Goal: Find contact information

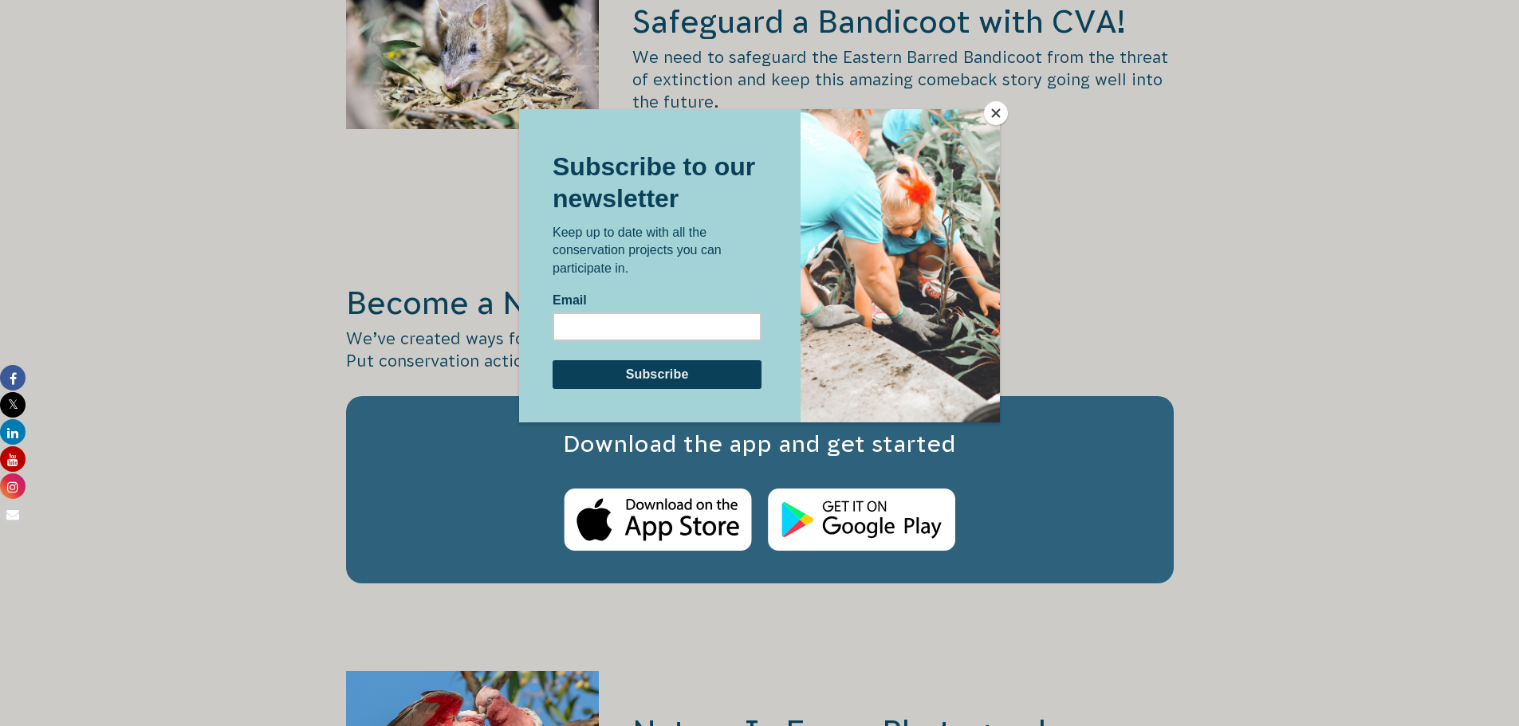
scroll to position [2472, 0]
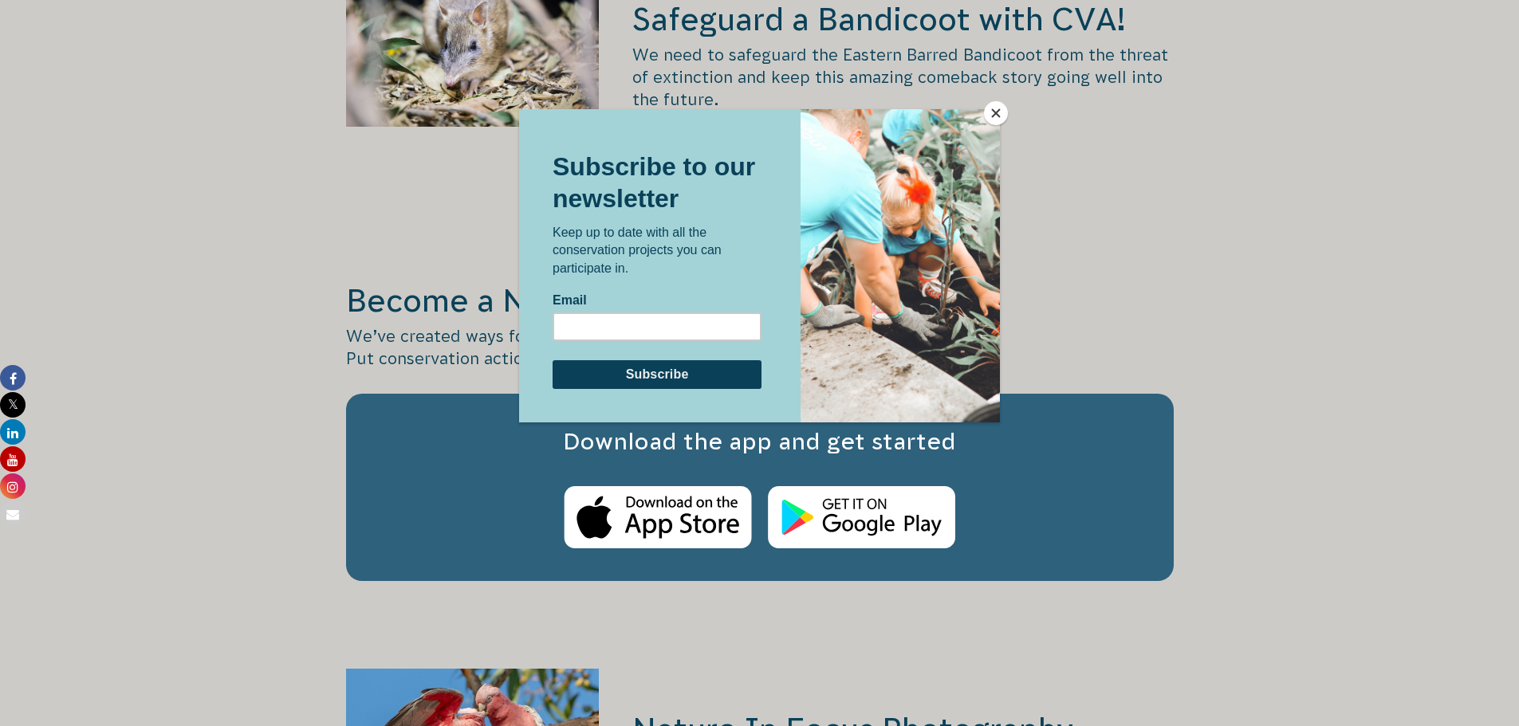
click at [996, 109] on button "Close" at bounding box center [996, 113] width 24 height 24
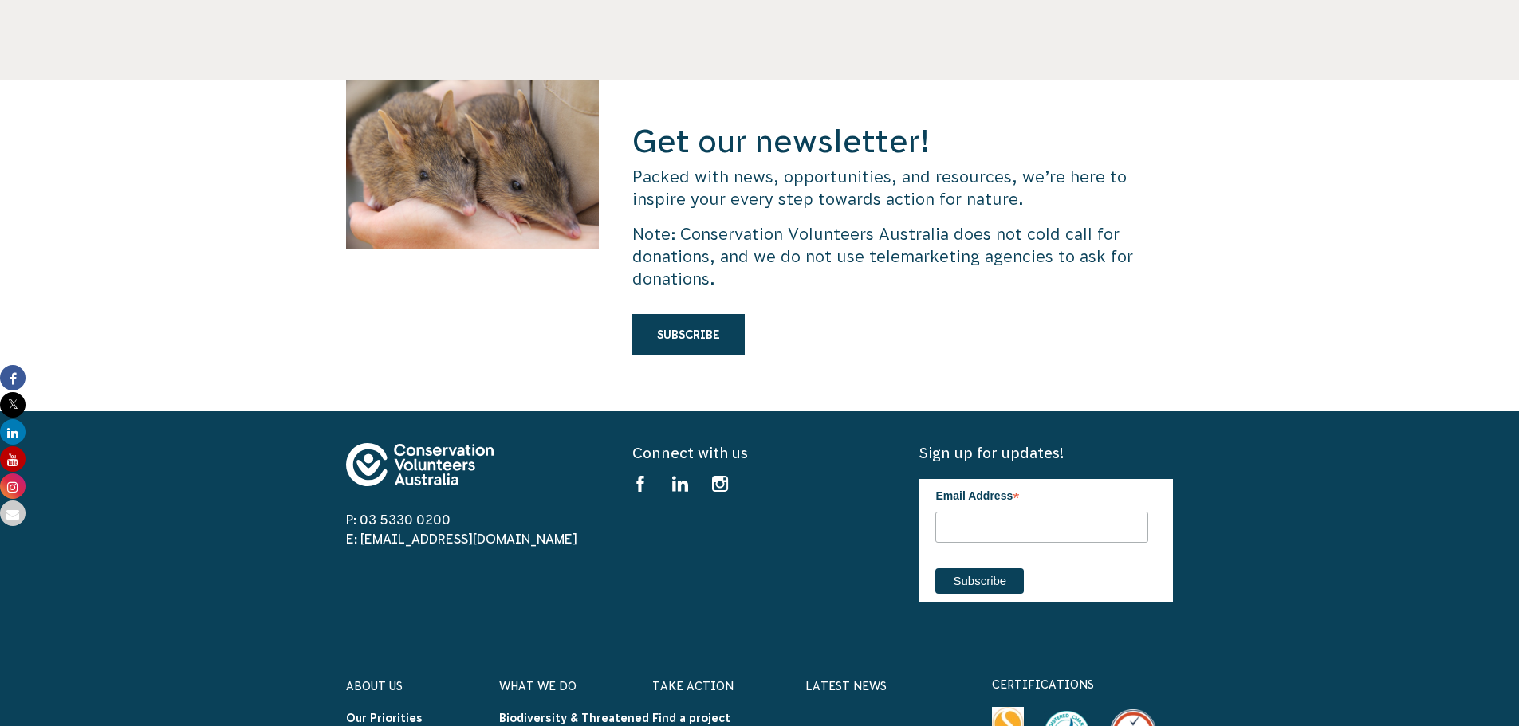
scroll to position [4944, 0]
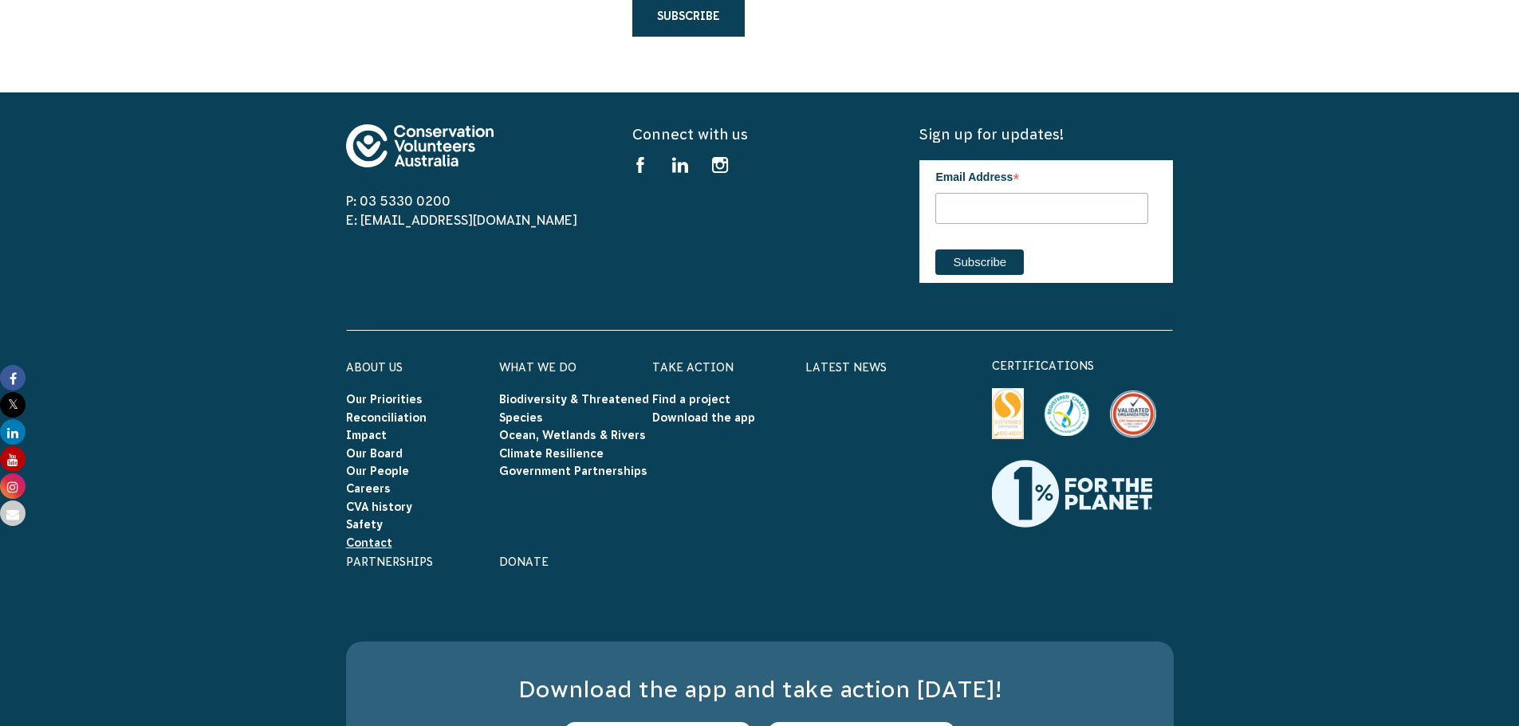
click at [364, 537] on link "Contact" at bounding box center [369, 543] width 46 height 13
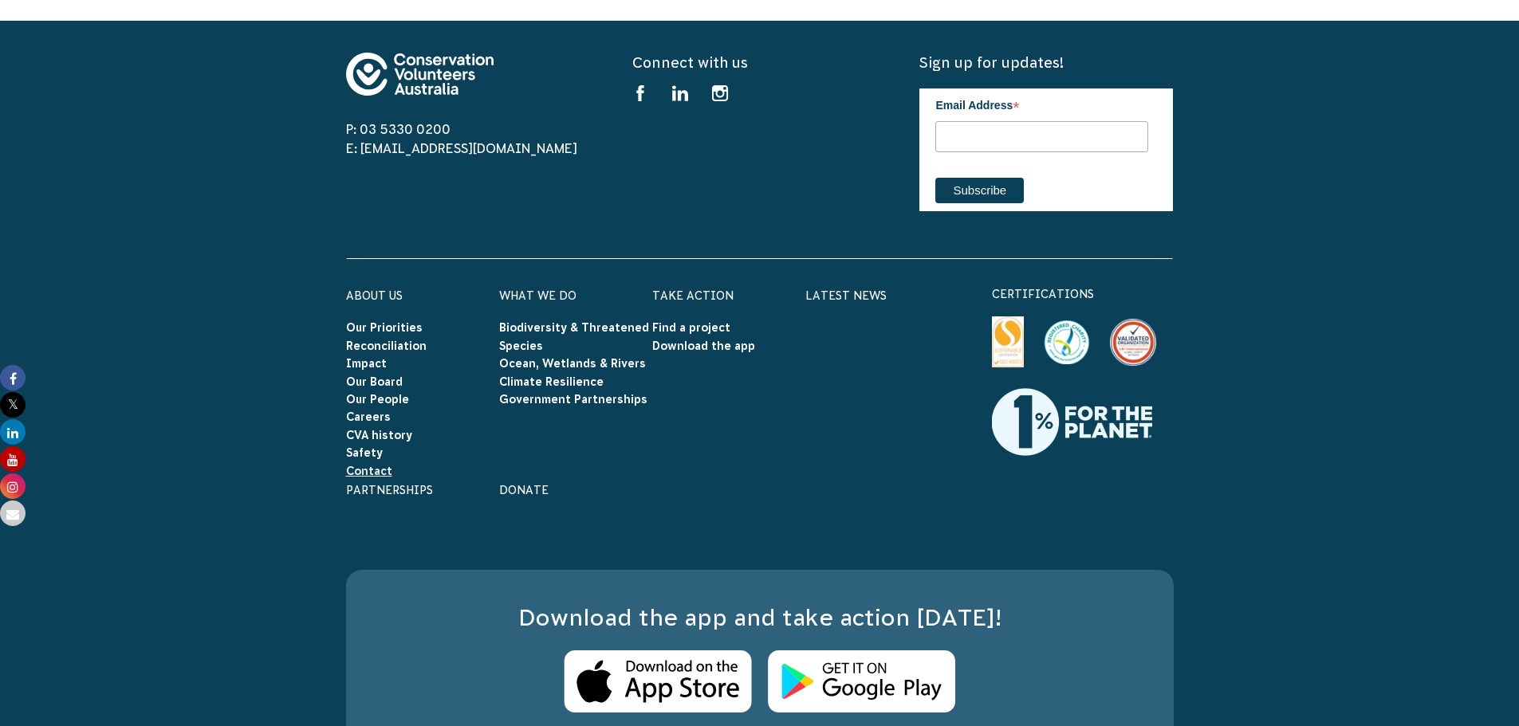
scroll to position [5081, 0]
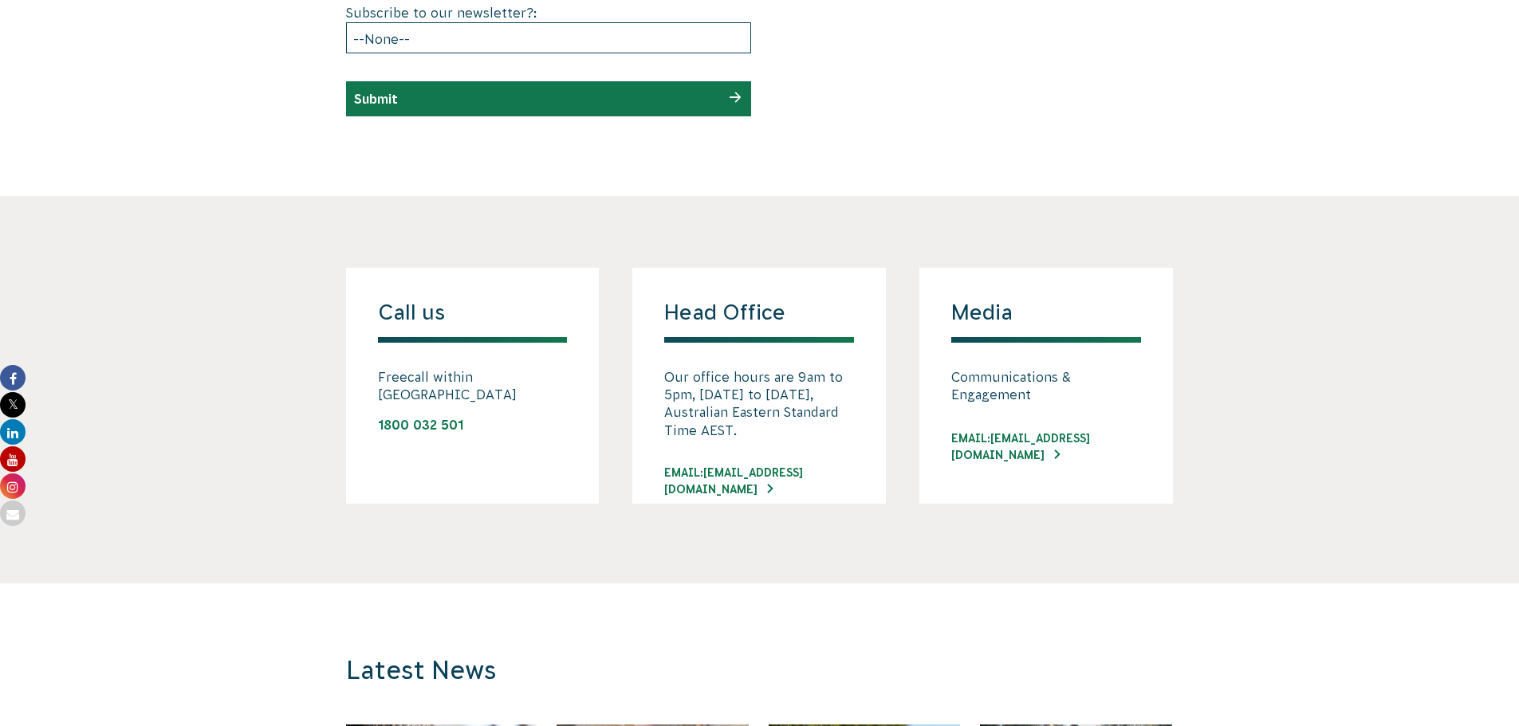
scroll to position [1049, 0]
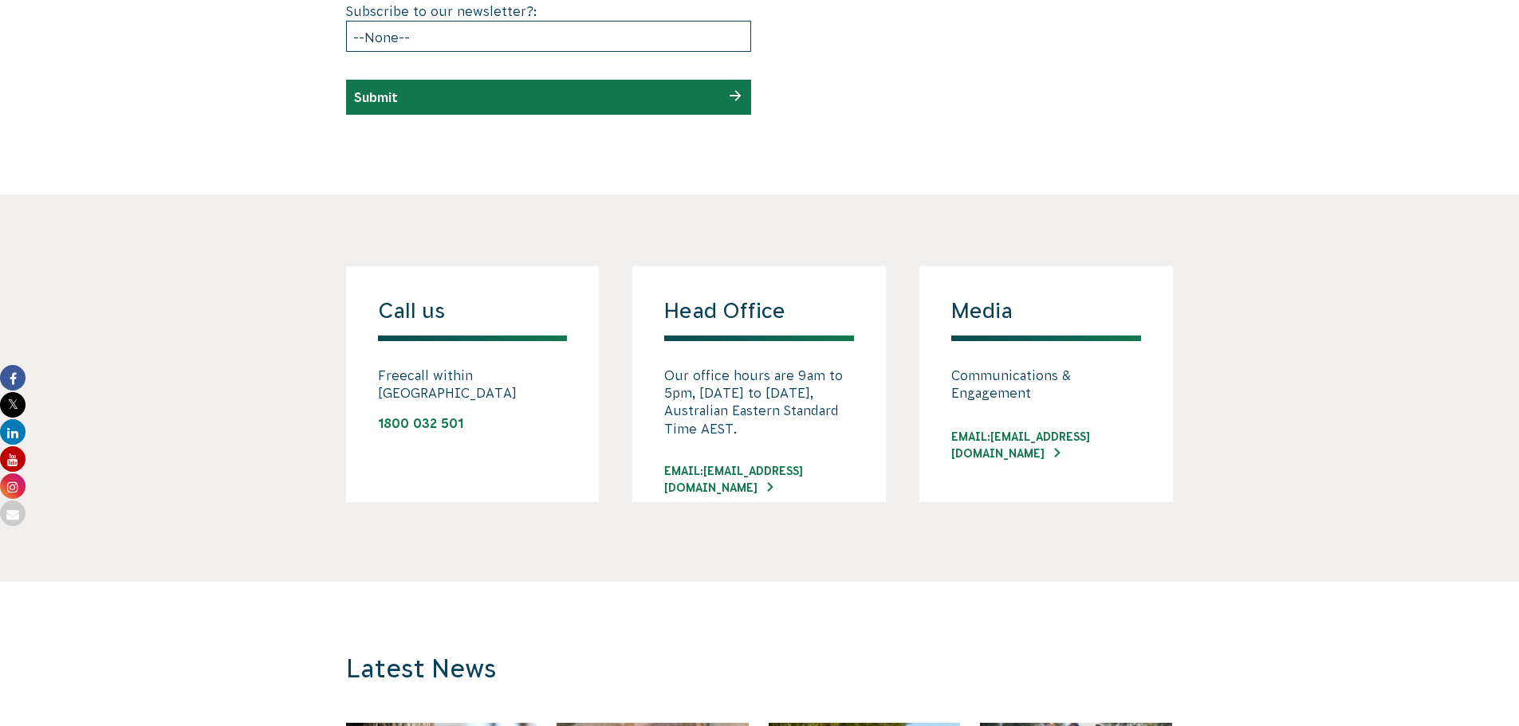
drag, startPoint x: 689, startPoint y: 352, endPoint x: 723, endPoint y: 359, distance: 34.1
click at [700, 357] on div "Head Office Our office hours are 9am to 5pm, [DATE] to [DATE], Australian Easte…" at bounding box center [759, 384] width 254 height 236
click at [742, 392] on p "Our office hours are 9am to 5pm, [DATE] to [DATE], Australian Eastern Standard …" at bounding box center [759, 403] width 190 height 72
click at [726, 408] on p "Our office hours are 9am to 5pm, [DATE] to [DATE], Australian Eastern Standard …" at bounding box center [759, 403] width 190 height 72
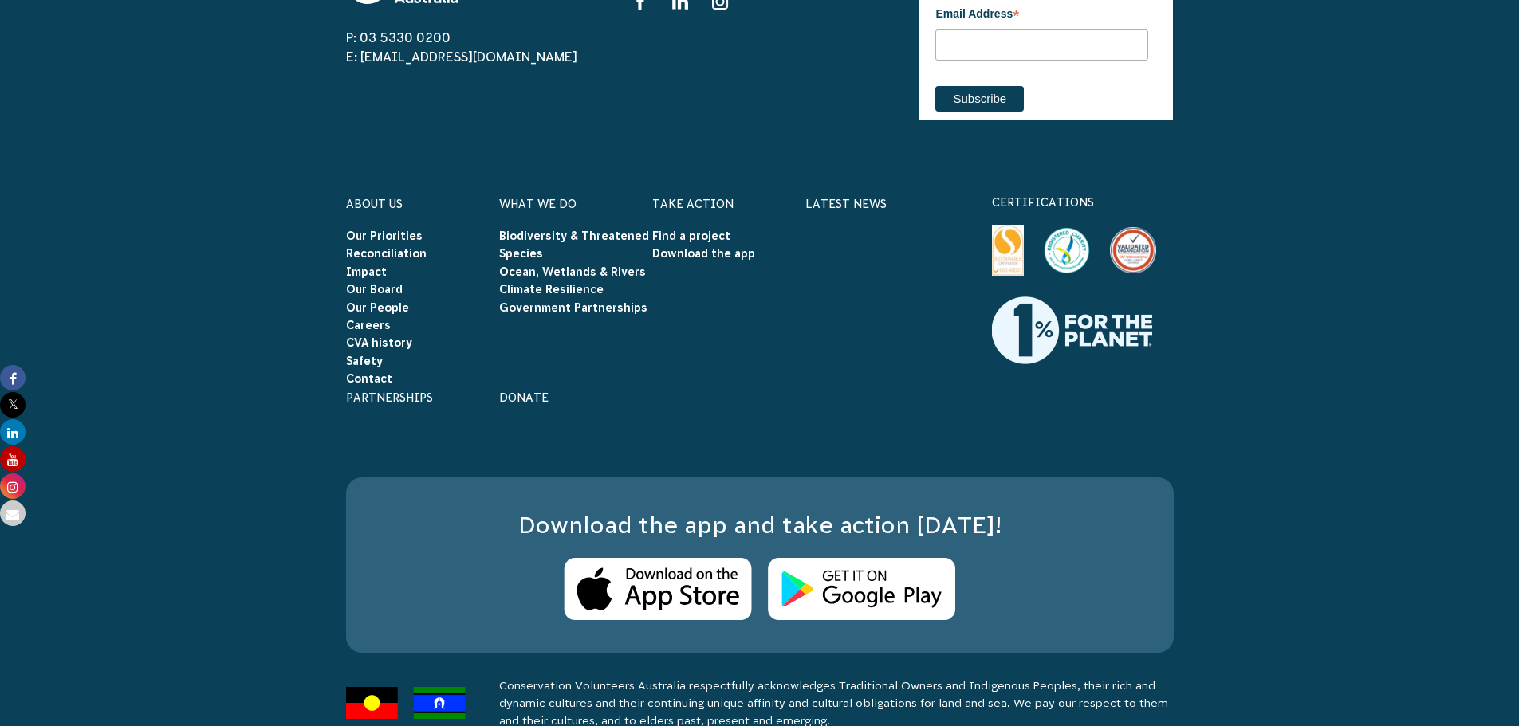
scroll to position [3201, 0]
